Goal: Task Accomplishment & Management: Use online tool/utility

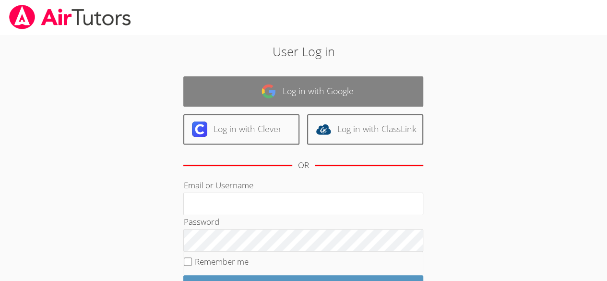
click at [360, 95] on link "Log in with Google" at bounding box center [303, 91] width 240 height 30
click at [356, 92] on link "Log in with Google" at bounding box center [303, 91] width 240 height 30
click at [337, 94] on link "Log in with Google" at bounding box center [303, 91] width 240 height 30
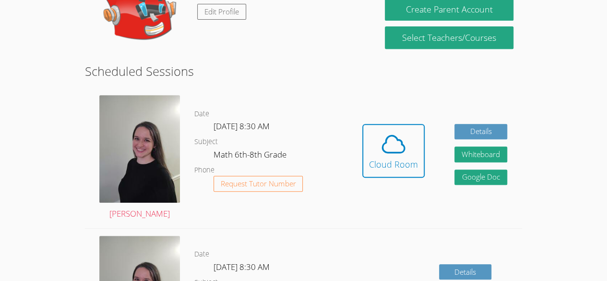
scroll to position [189, 0]
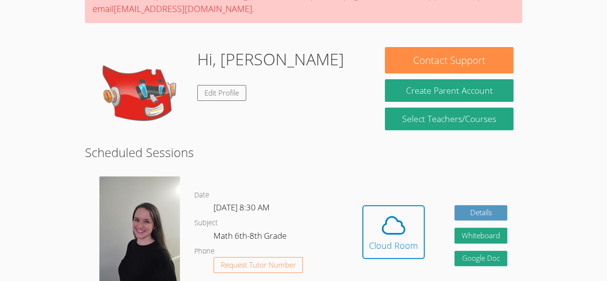
scroll to position [108, 0]
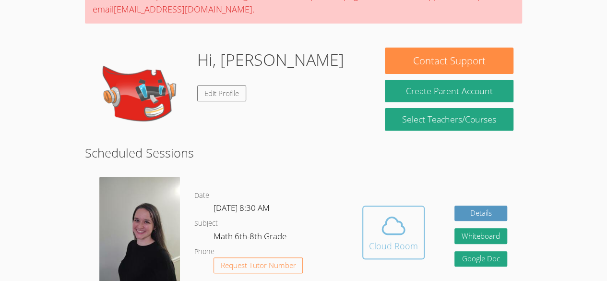
click at [402, 231] on icon at bounding box center [393, 225] width 27 height 27
click at [401, 241] on div "Cloud Room" at bounding box center [393, 245] width 49 height 13
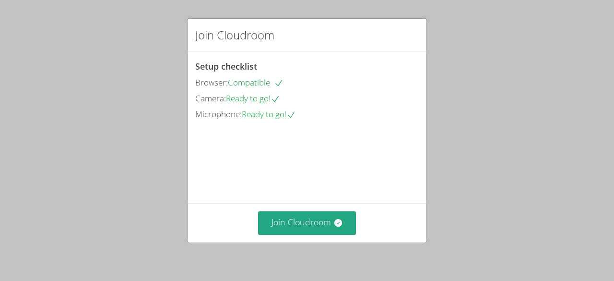
click at [301, 199] on video at bounding box center [267, 165] width 144 height 72
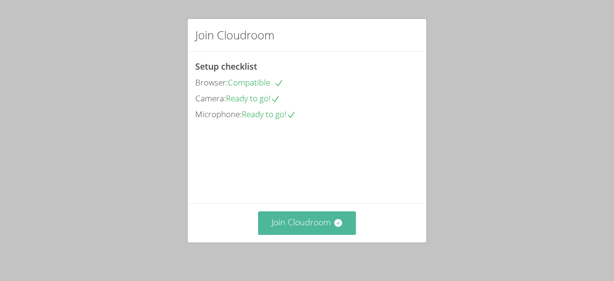
click at [306, 224] on button "Join Cloudroom" at bounding box center [307, 223] width 98 height 24
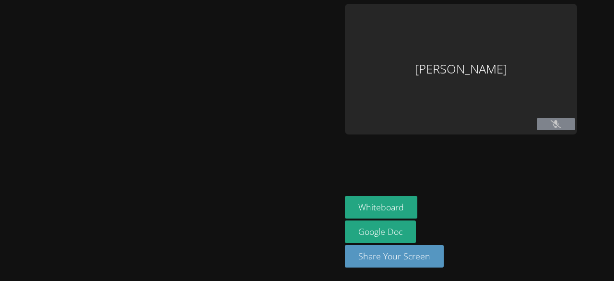
click at [303, 212] on div at bounding box center [170, 140] width 333 height 273
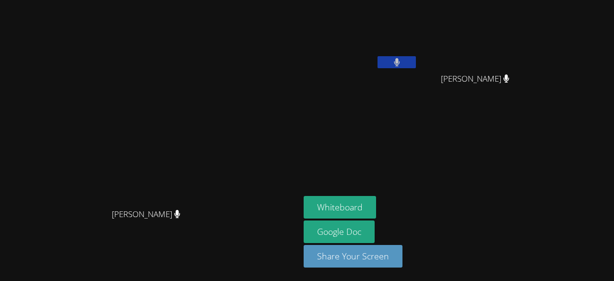
click at [378, 60] on button at bounding box center [397, 62] width 38 height 12
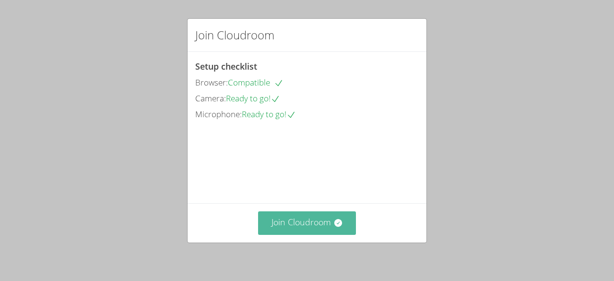
click at [317, 224] on button "Join Cloudroom" at bounding box center [307, 223] width 98 height 24
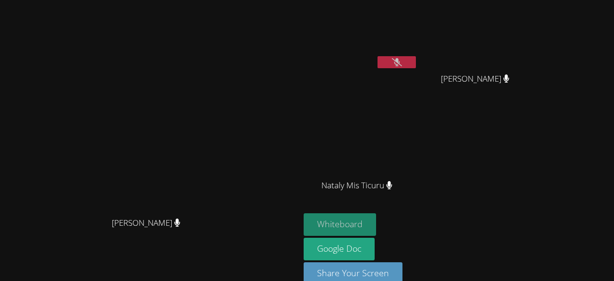
click at [376, 225] on button "Whiteboard" at bounding box center [340, 224] width 72 height 23
click at [416, 69] on div at bounding box center [397, 63] width 38 height 14
click at [402, 59] on icon at bounding box center [397, 62] width 10 height 8
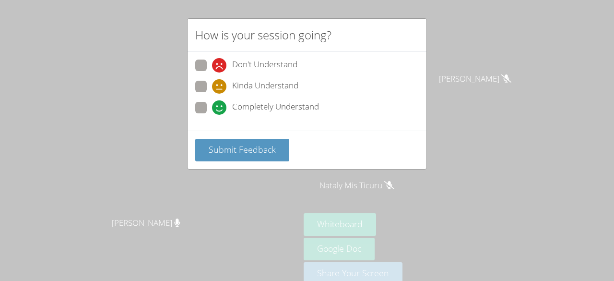
click at [281, 105] on span "Completely Understand" at bounding box center [275, 107] width 87 height 14
click at [220, 105] on input "Completely Understand" at bounding box center [216, 106] width 8 height 8
radio input "true"
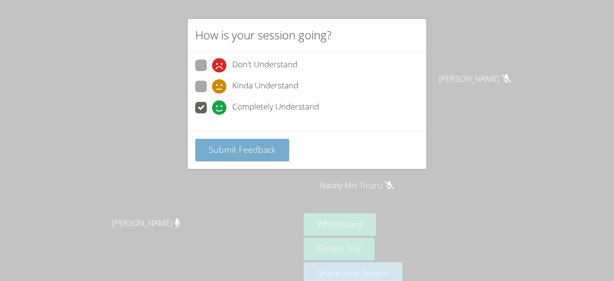
click at [261, 145] on span "Submit Feedback" at bounding box center [242, 149] width 67 height 12
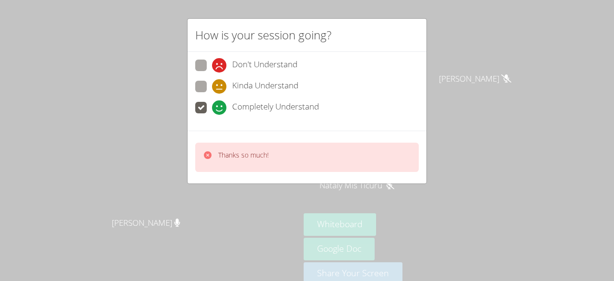
click at [452, 41] on div "How is your session going? Don't Understand Kinda Understand Completely Underst…" at bounding box center [307, 140] width 614 height 281
click at [521, 101] on div "How is your session going? Don't Understand Kinda Understand Completely Underst…" at bounding box center [307, 140] width 614 height 281
click at [299, 154] on div "Thanks so much!" at bounding box center [307, 156] width 224 height 29
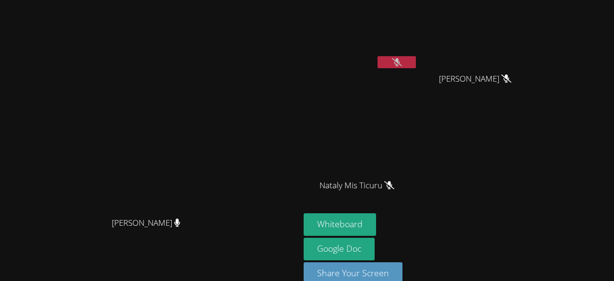
click at [222, 154] on video at bounding box center [150, 129] width 144 height 165
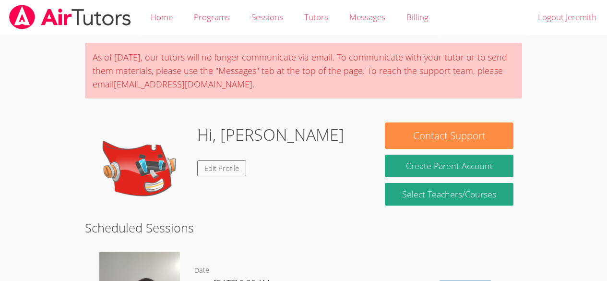
scroll to position [108, 0]
